Goal: Information Seeking & Learning: Check status

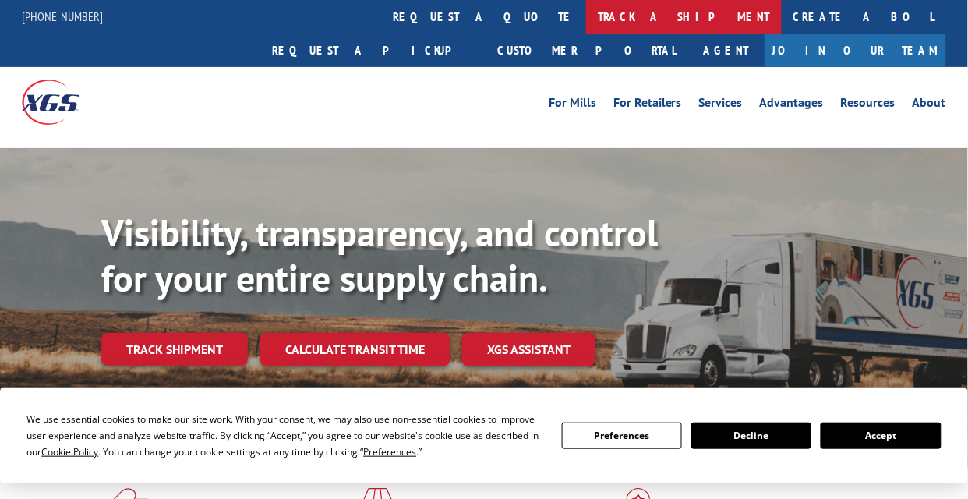
click at [586, 19] on link "track a shipment" at bounding box center [684, 16] width 196 height 33
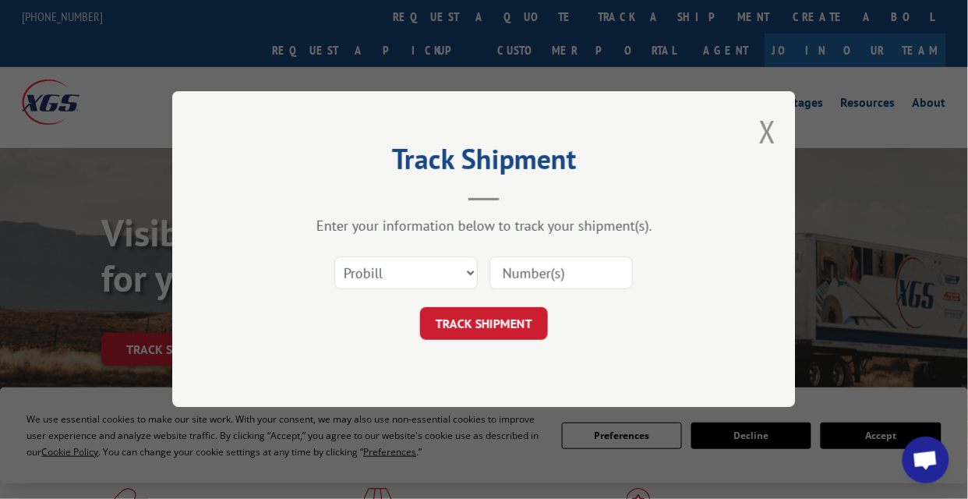
click at [552, 287] on input at bounding box center [560, 273] width 143 height 33
paste input "900575486"
type input "900575486"
click at [503, 316] on button "TRACK SHIPMENT" at bounding box center [484, 324] width 128 height 33
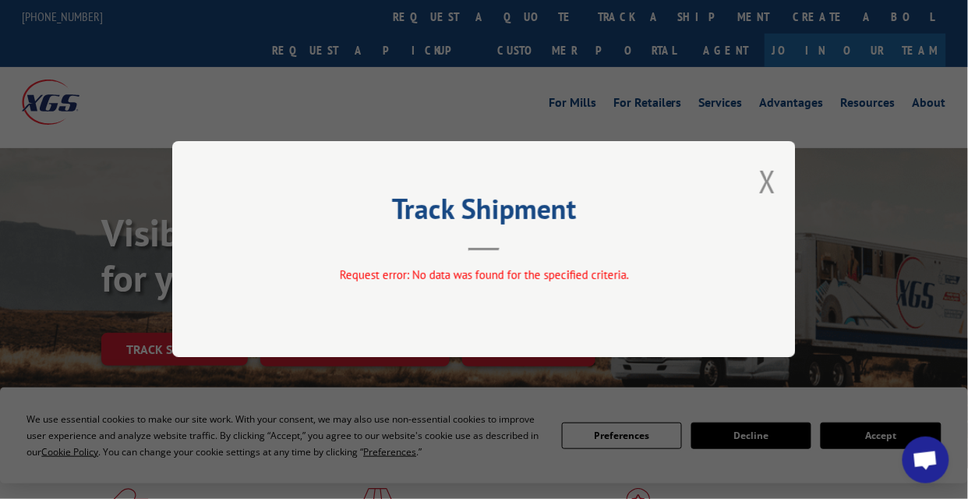
click at [435, 15] on div "Track Shipment Request error: No data was found for the specified criteria." at bounding box center [484, 249] width 968 height 499
click at [772, 197] on button "Close modal" at bounding box center [767, 180] width 17 height 41
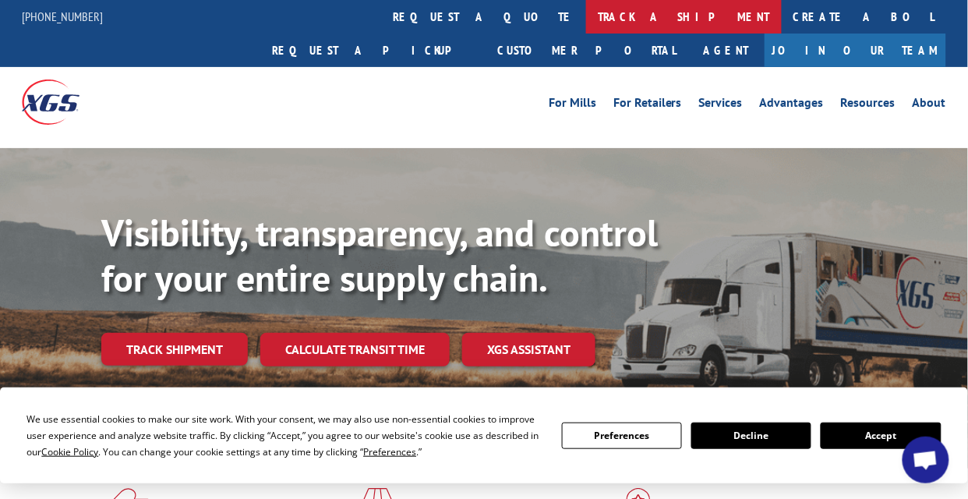
click at [586, 11] on link "track a shipment" at bounding box center [684, 16] width 196 height 33
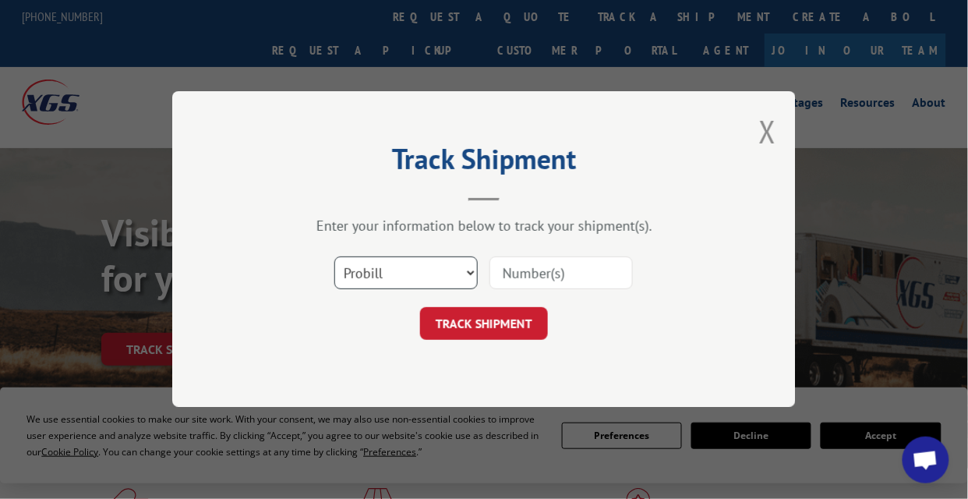
click at [423, 280] on select "Select category... Probill BOL PO" at bounding box center [405, 273] width 143 height 33
select select "bol"
click at [334, 257] on select "Select category... Probill BOL PO" at bounding box center [405, 273] width 143 height 33
click at [568, 263] on input at bounding box center [560, 273] width 143 height 33
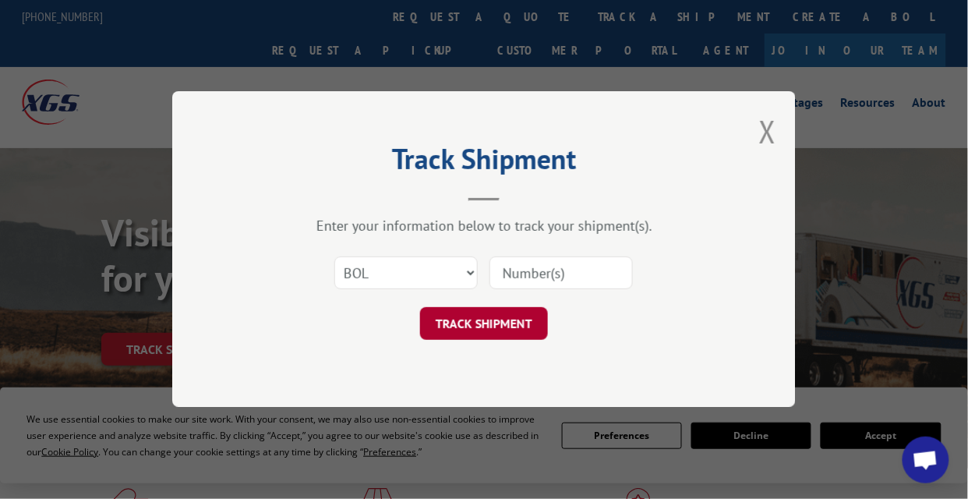
paste input "900575486"
type input "900575486"
click at [495, 332] on button "TRACK SHIPMENT" at bounding box center [484, 324] width 128 height 33
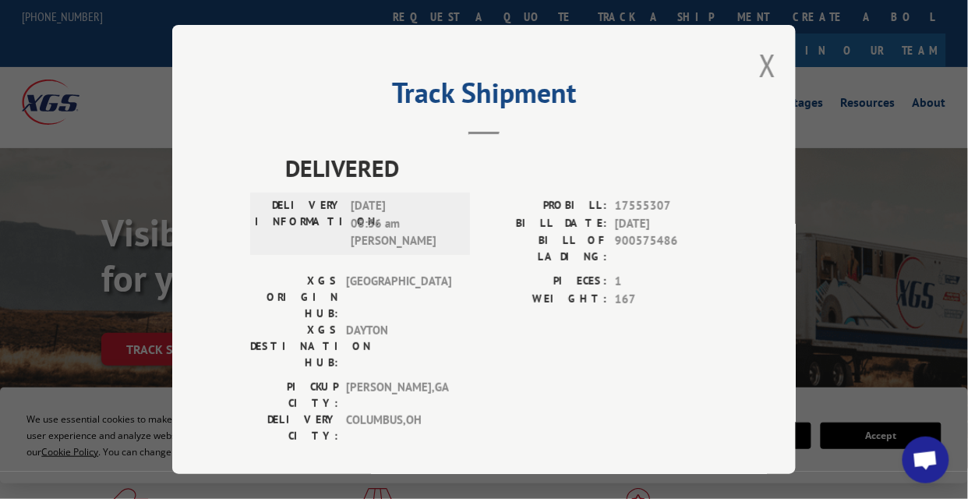
click at [108, 258] on div "Track Shipment DELIVERED DELIVERY INFORMATION: [DATE] 08:36 am [PERSON_NAME] PR…" at bounding box center [484, 249] width 968 height 499
click at [752, 68] on div "Track Shipment DELIVERED DELIVERY INFORMATION: [DATE] 08:36 am [PERSON_NAME] PR…" at bounding box center [483, 249] width 623 height 449
click at [757, 68] on div "Track Shipment DELIVERED DELIVERY INFORMATION: [DATE] 08:36 am [PERSON_NAME] PR…" at bounding box center [483, 249] width 623 height 449
click at [769, 68] on button "Close modal" at bounding box center [767, 64] width 17 height 41
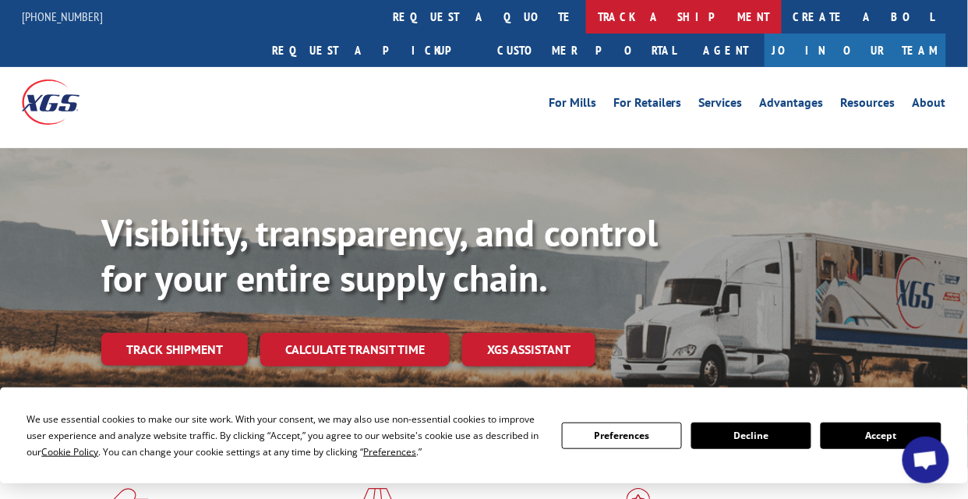
click at [586, 26] on link "track a shipment" at bounding box center [684, 16] width 196 height 33
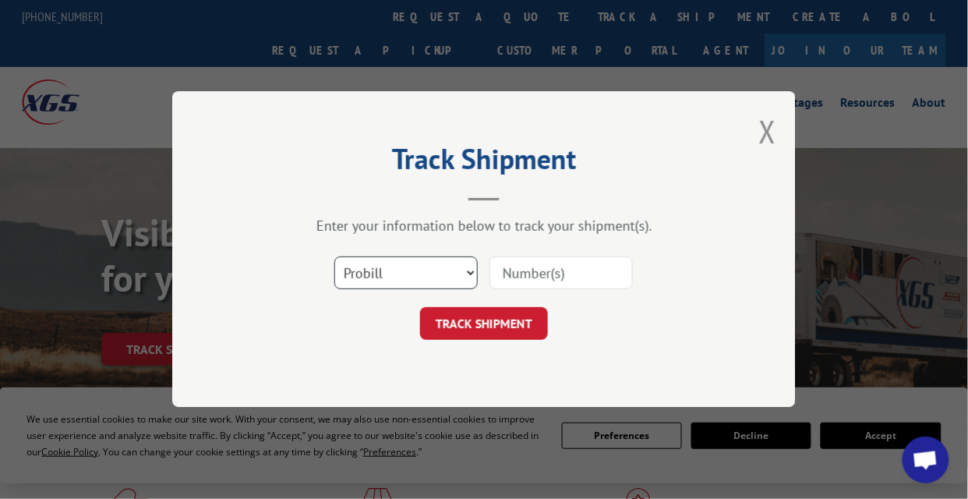
click at [438, 266] on select "Select category... Probill BOL PO" at bounding box center [405, 273] width 143 height 33
select select "bol"
click at [334, 257] on select "Select category... Probill BOL PO" at bounding box center [405, 273] width 143 height 33
click at [532, 273] on input at bounding box center [560, 273] width 143 height 33
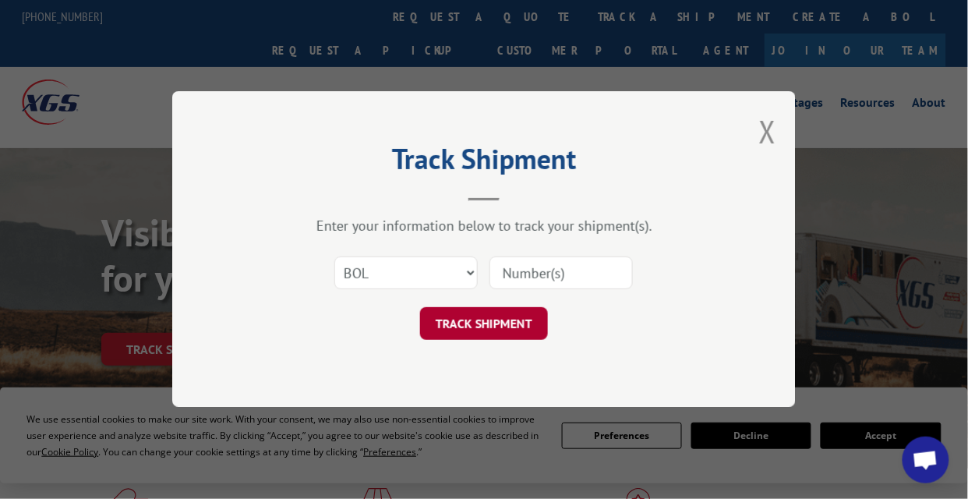
paste input "532561585"
type input "532561585"
click at [489, 323] on button "TRACK SHIPMENT" at bounding box center [484, 324] width 128 height 33
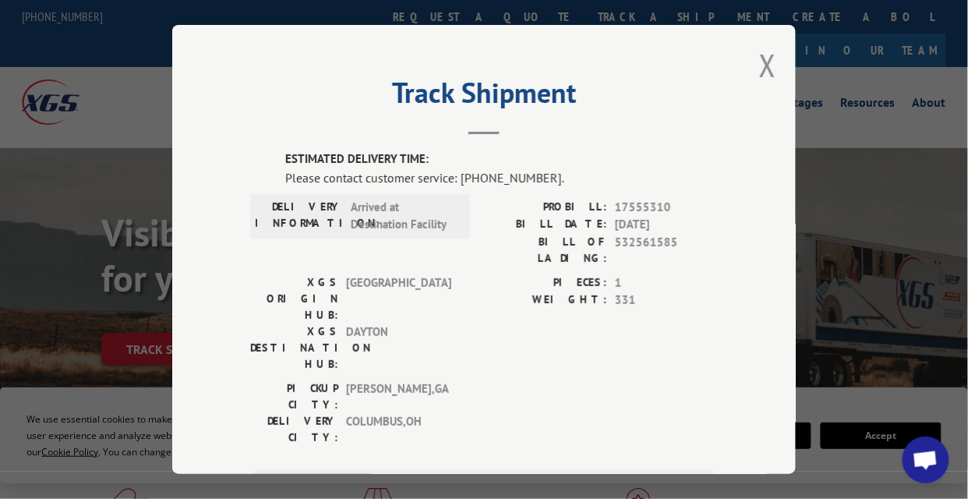
click at [742, 65] on div "Track Shipment ESTIMATED DELIVERY TIME: Please contact customer service: [PHONE…" at bounding box center [483, 249] width 623 height 449
click at [765, 55] on button "Close modal" at bounding box center [767, 64] width 17 height 41
